Goal: Find specific page/section: Find specific page/section

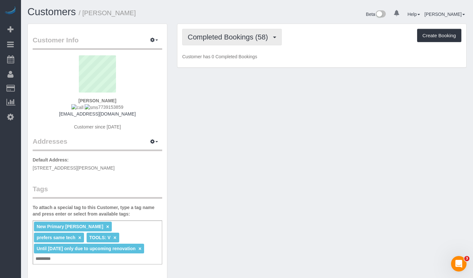
click at [211, 42] on button "Completed Bookings (58)" at bounding box center [232, 37] width 100 height 16
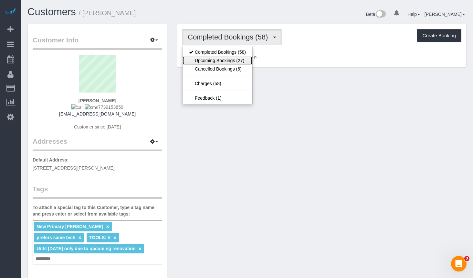
click at [217, 64] on link "Upcoming Bookings (27)" at bounding box center [218, 60] width 70 height 8
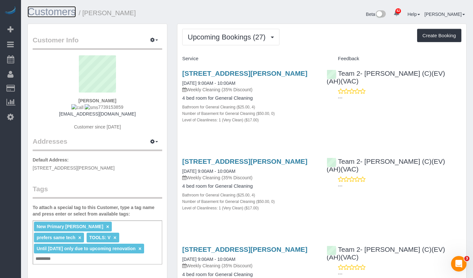
click at [67, 10] on link "Customers" at bounding box center [51, 11] width 48 height 11
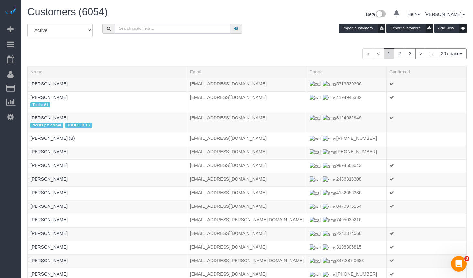
click at [159, 28] on input "text" at bounding box center [173, 29] width 116 height 10
type input "Allie Harrington"
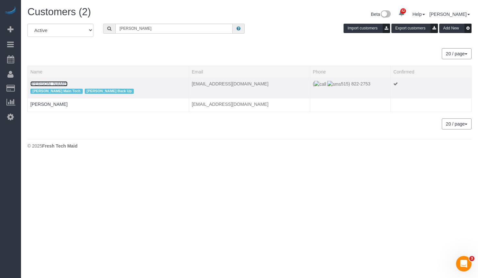
click at [52, 82] on link "Allie Harrington" at bounding box center [48, 83] width 37 height 5
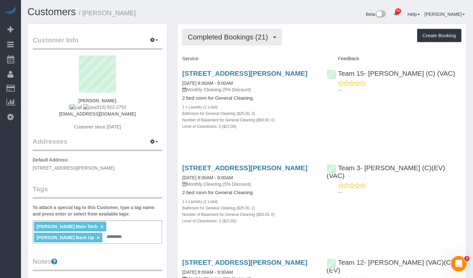
click at [241, 34] on span "Completed Bookings (21)" at bounding box center [229, 37] width 83 height 8
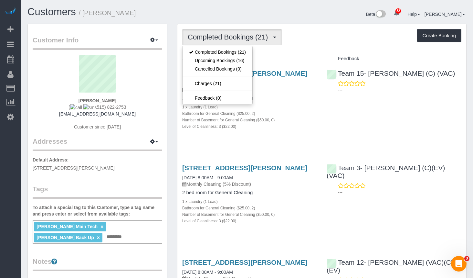
click at [259, 8] on div "Beta 82 Your Notifications You have 0 alerts × You have 2 to charge for 09/09/2…" at bounding box center [359, 14] width 225 height 17
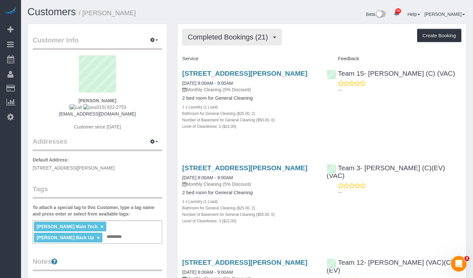
click at [227, 38] on span "Completed Bookings (21)" at bounding box center [229, 37] width 83 height 8
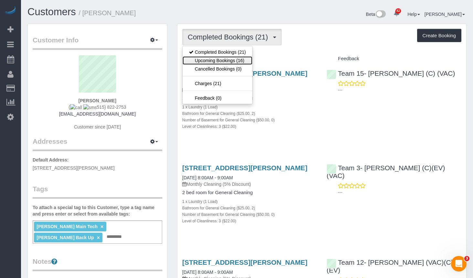
drag, startPoint x: 228, startPoint y: 60, endPoint x: 227, endPoint y: 48, distance: 12.3
click at [228, 60] on link "Upcoming Bookings (16)" at bounding box center [218, 60] width 70 height 8
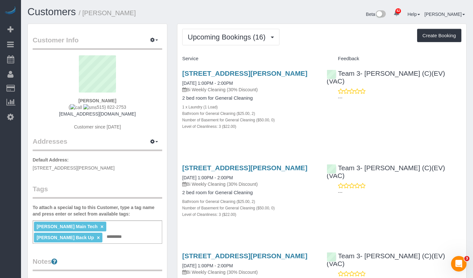
scroll to position [32, 0]
